Goal: Task Accomplishment & Management: Complete application form

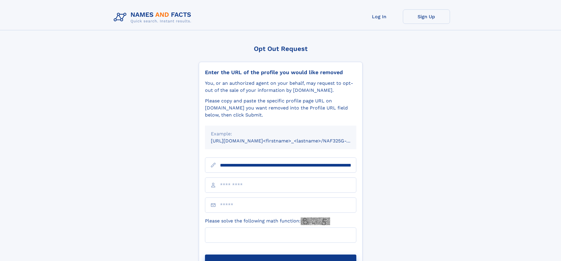
scroll to position [0, 63]
type input "**********"
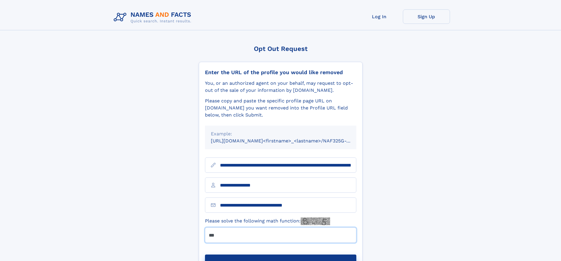
type input "***"
click at [280, 255] on button "Submit Opt Out Request" at bounding box center [280, 264] width 151 height 19
